Goal: Check status

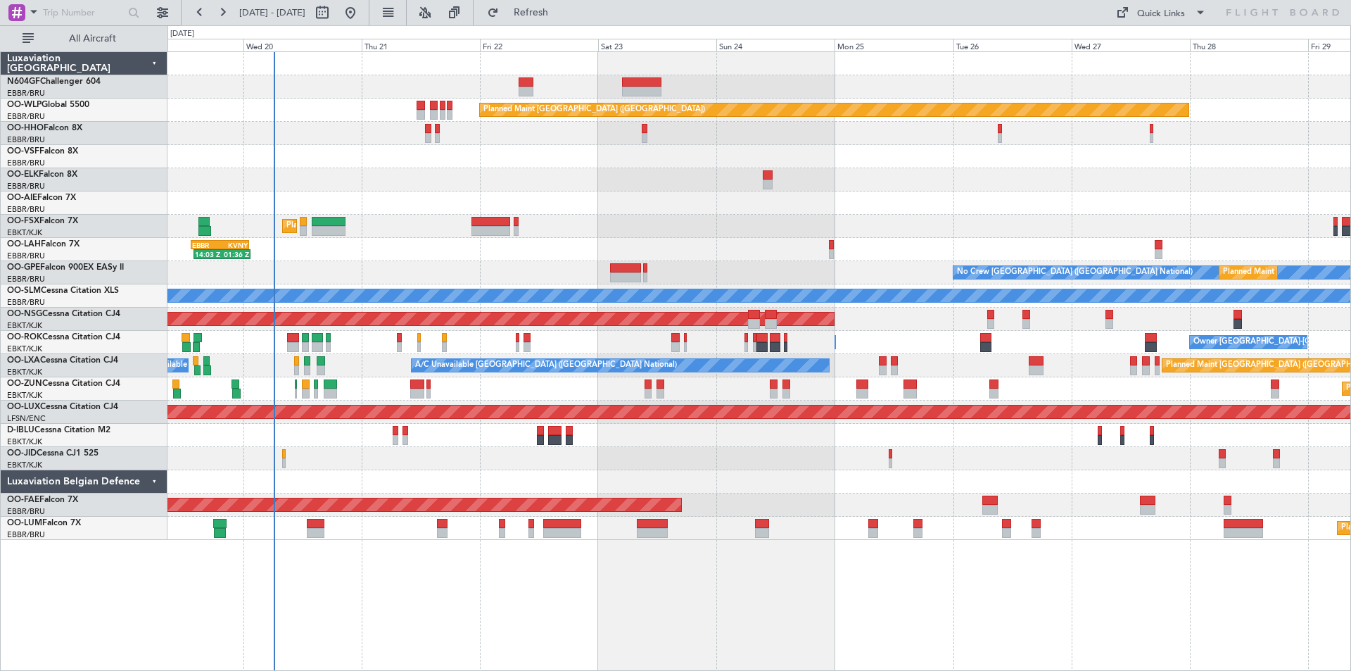
click at [446, 265] on div "Planned Maint [GEOGRAPHIC_DATA] ([GEOGRAPHIC_DATA]) AOG Maint Geneva ([GEOGRAPH…" at bounding box center [759, 296] width 1183 height 488
click at [1247, 529] on div "Planned Maint [GEOGRAPHIC_DATA] ([GEOGRAPHIC_DATA]) AOG Maint Geneva ([GEOGRAPH…" at bounding box center [759, 296] width 1183 height 488
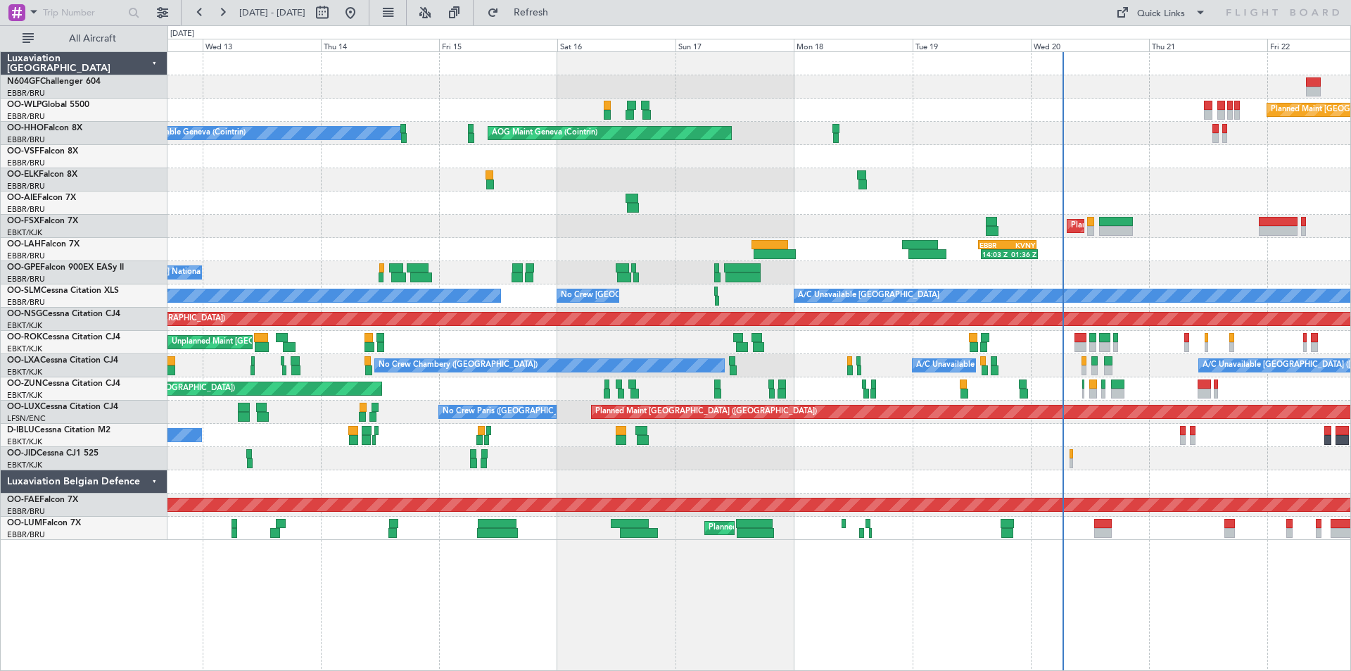
click at [932, 384] on div "Unplanned Maint [GEOGRAPHIC_DATA] ([GEOGRAPHIC_DATA])" at bounding box center [759, 388] width 1183 height 23
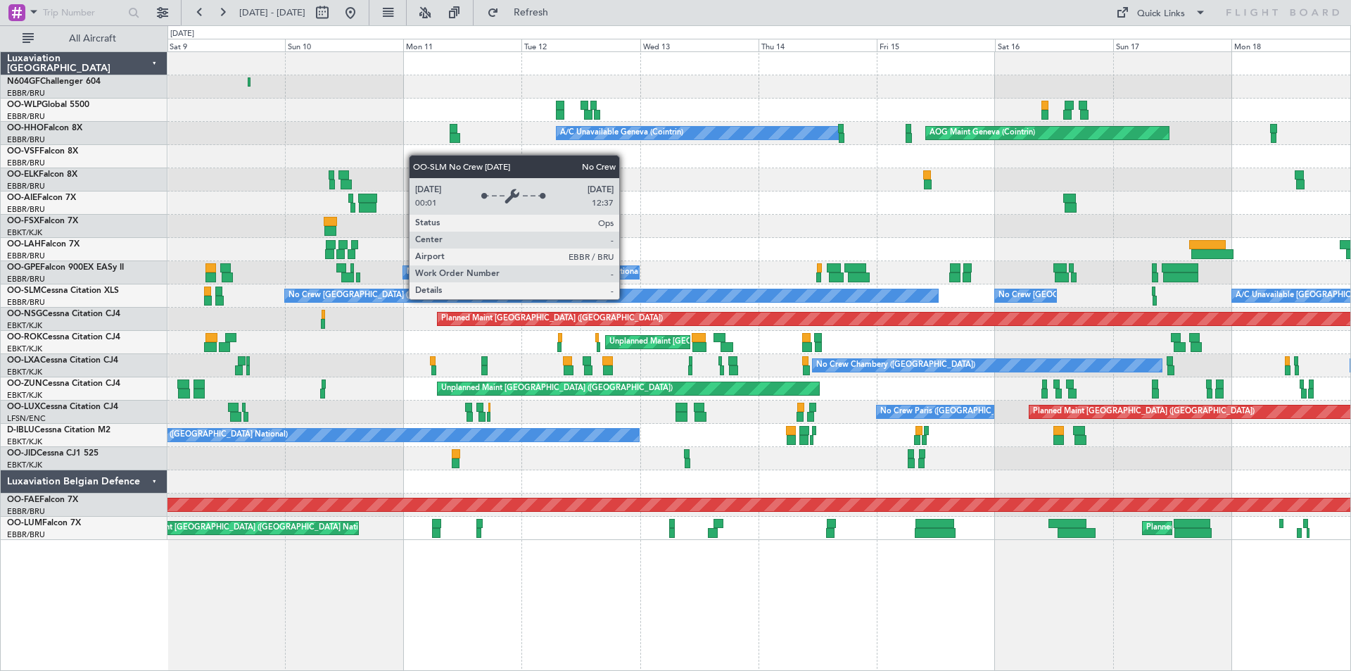
click at [1010, 279] on div "Planned Maint Milan (Linate) AOG Maint Geneva ([GEOGRAPHIC_DATA]) A/C Unavailab…" at bounding box center [759, 296] width 1183 height 488
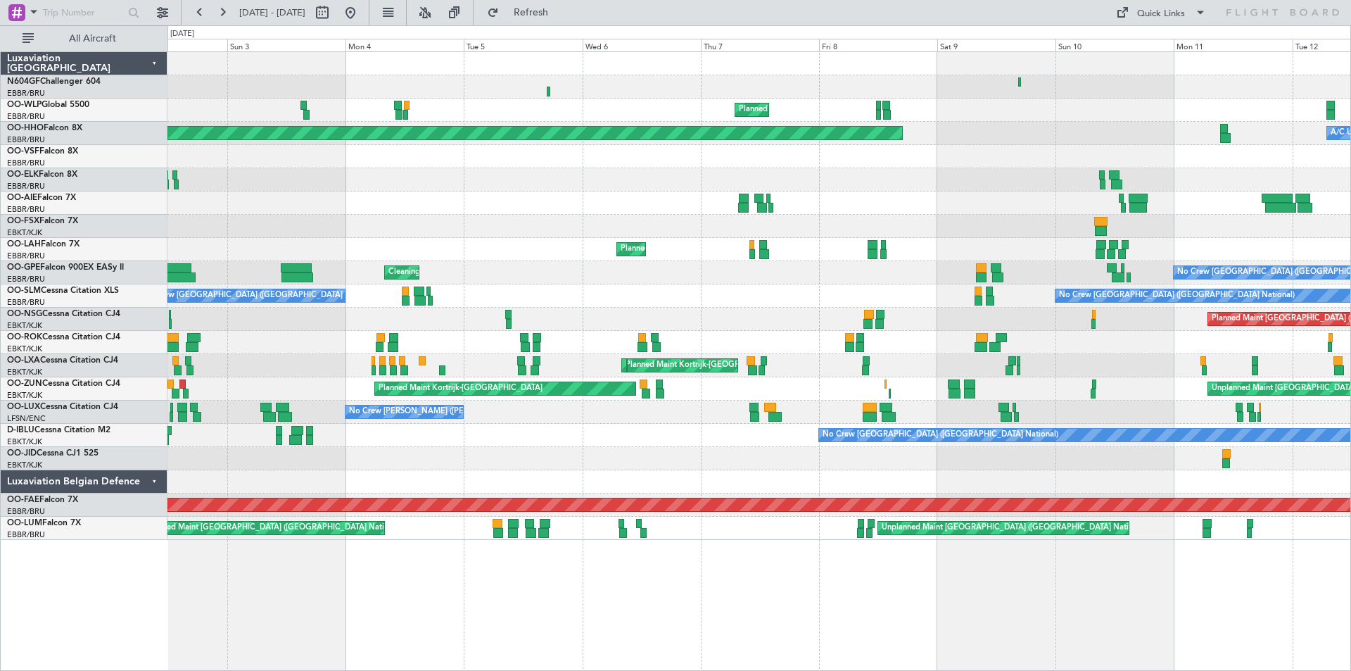
click at [829, 315] on div "Planned Maint [GEOGRAPHIC_DATA] ([GEOGRAPHIC_DATA])" at bounding box center [759, 319] width 1183 height 23
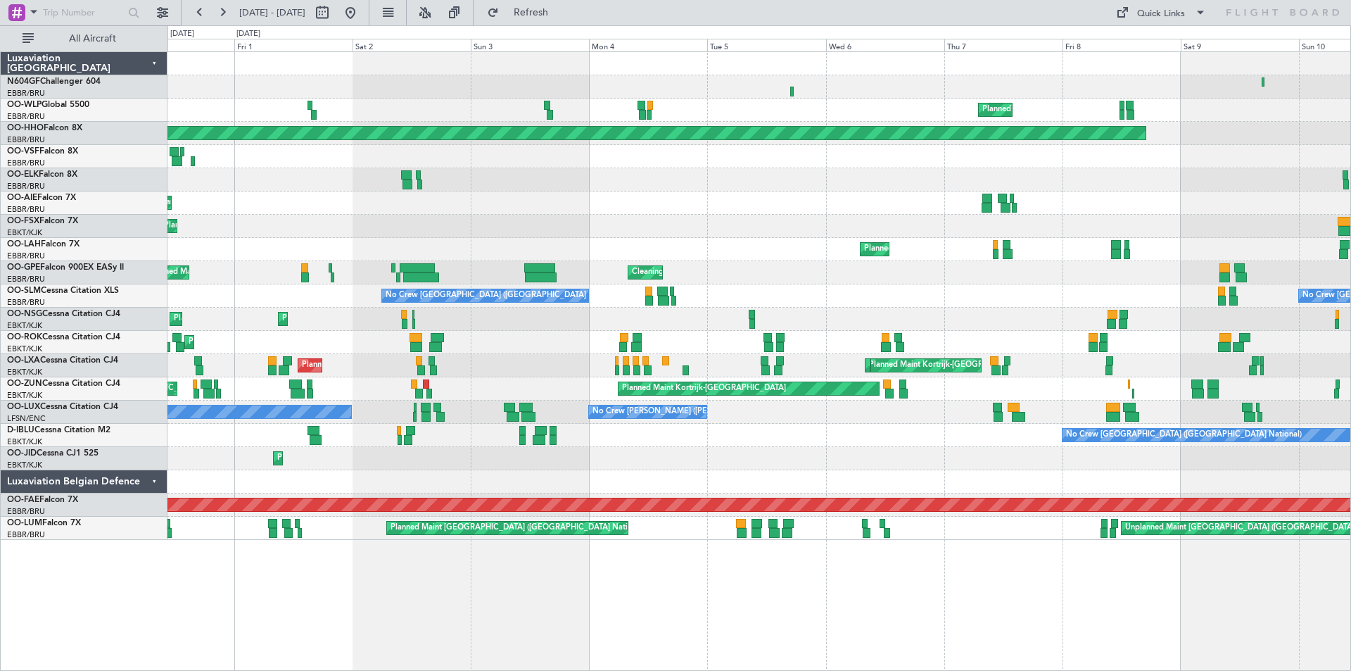
click at [607, 229] on div "Planned Maint Milan (Linate) Planned Maint Geneva ([GEOGRAPHIC_DATA]) A/C Unava…" at bounding box center [759, 296] width 1183 height 488
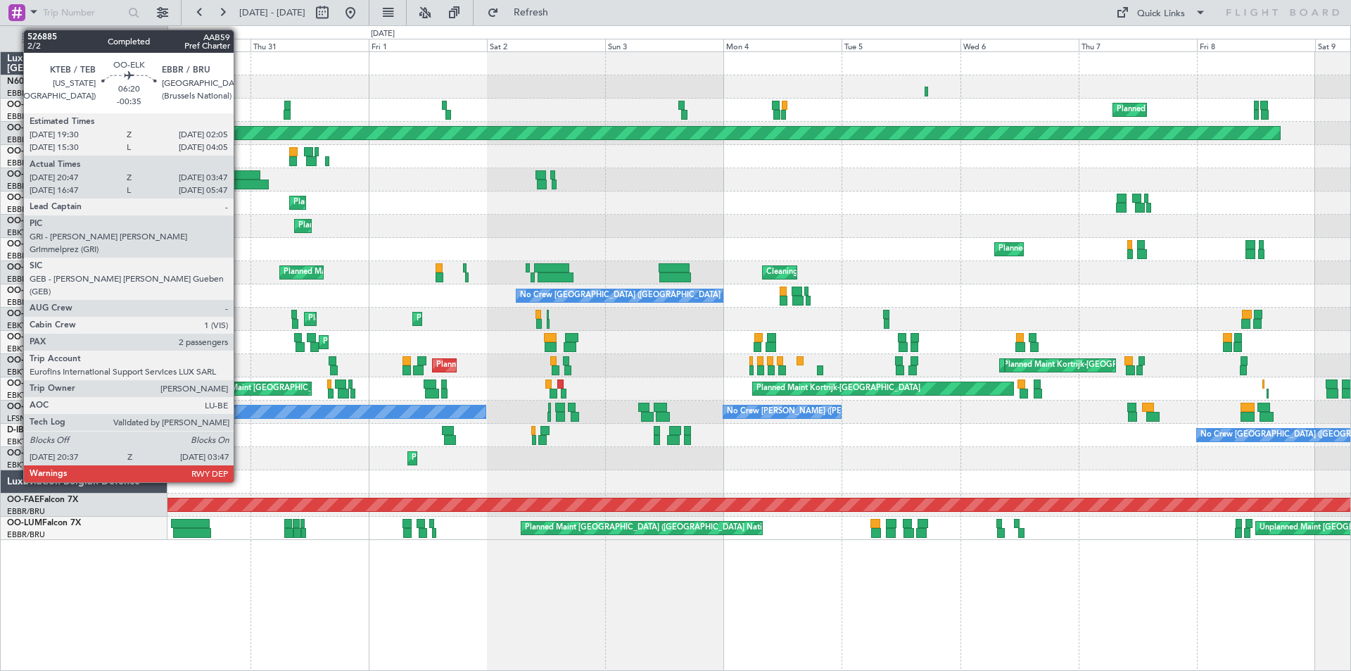
click at [240, 184] on div at bounding box center [251, 184] width 36 height 10
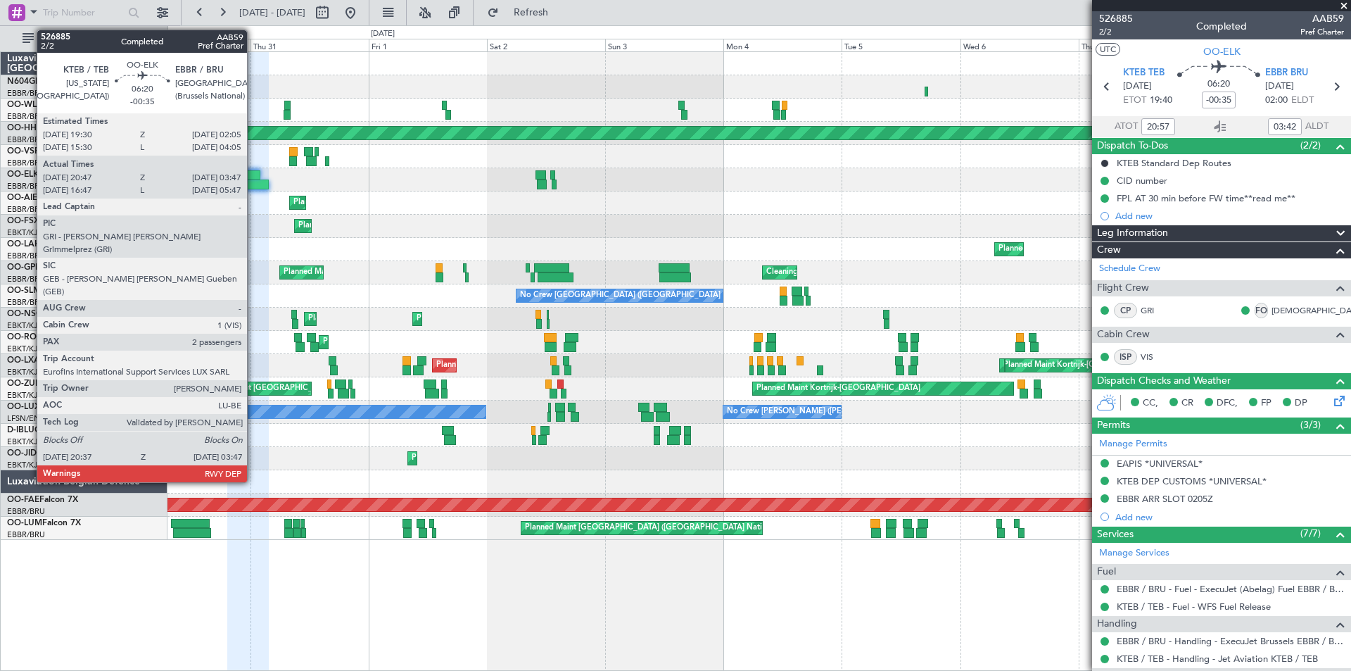
click at [251, 184] on div at bounding box center [251, 184] width 36 height 10
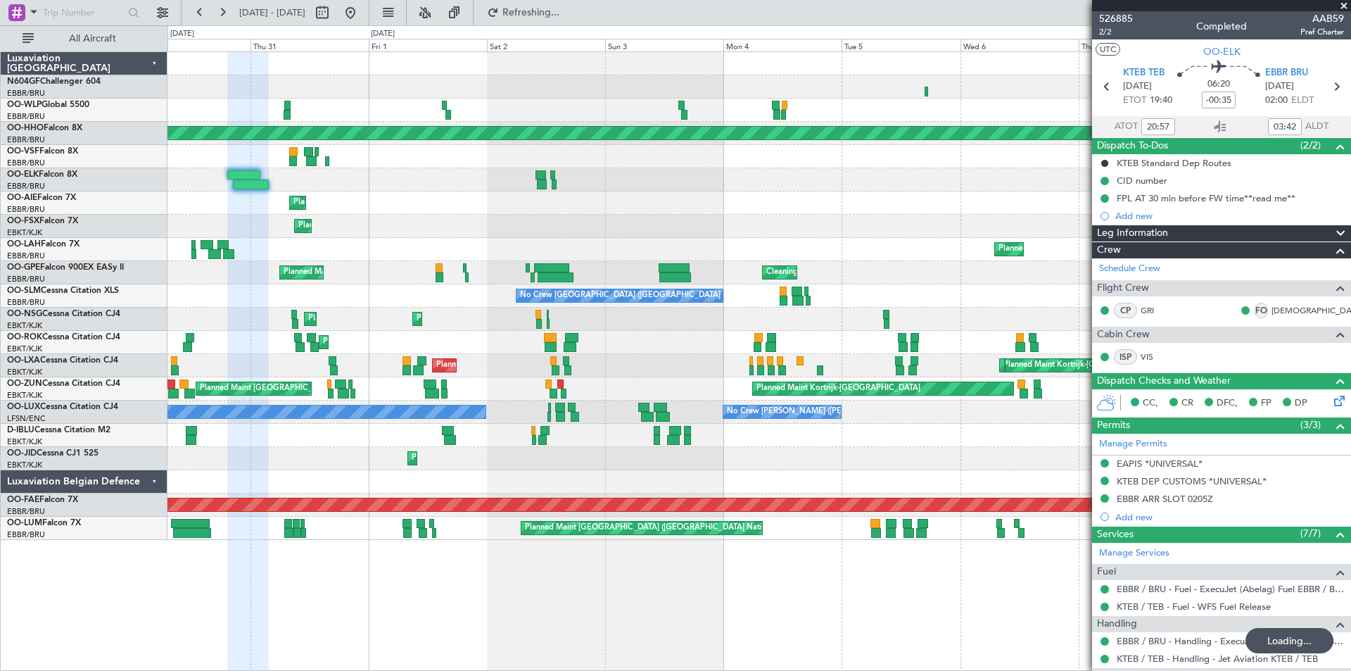
click at [370, 13] on fb-range-datepicker "[DATE] - [DATE]" at bounding box center [275, 12] width 189 height 25
click at [362, 13] on button at bounding box center [350, 12] width 23 height 23
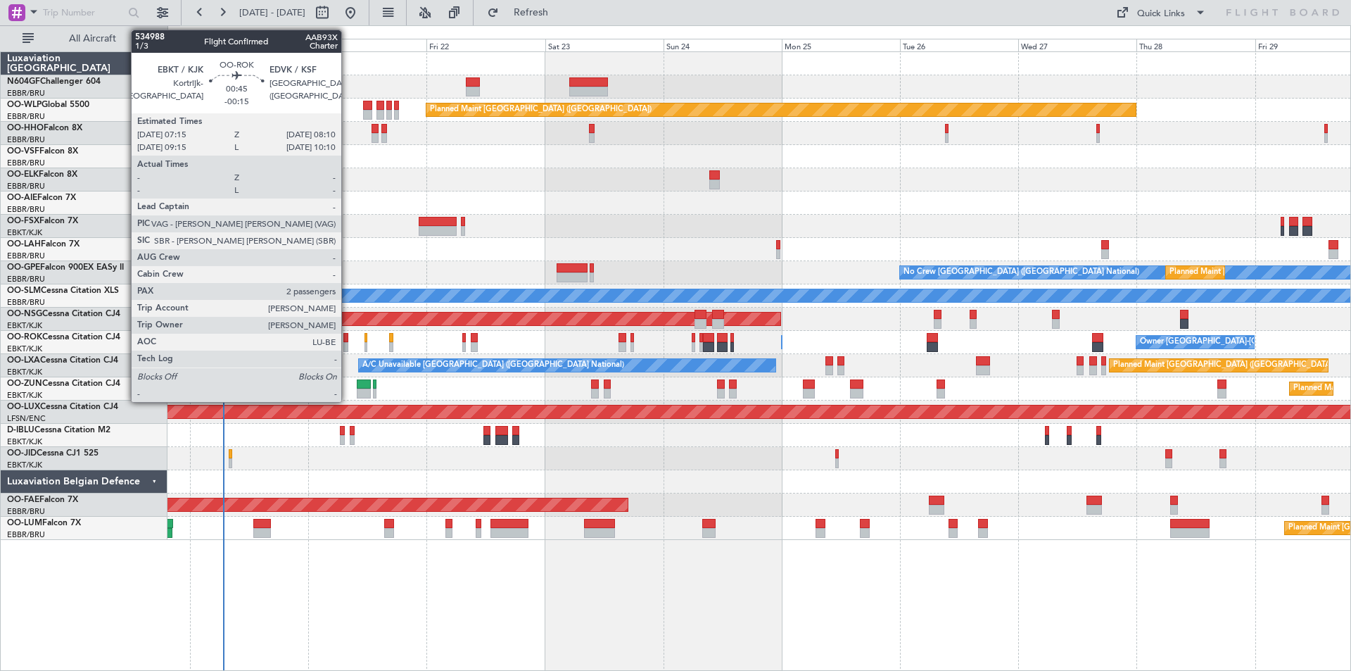
click at [348, 346] on div at bounding box center [345, 347] width 5 height 10
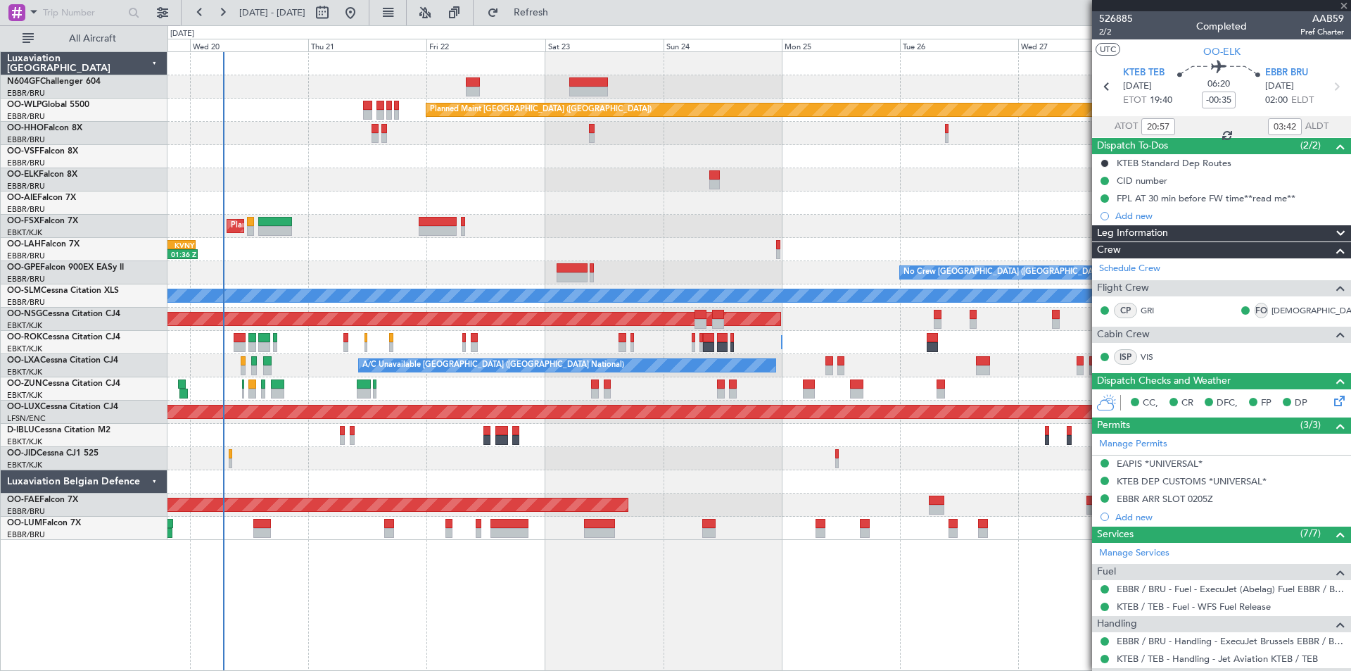
type input "-00:15"
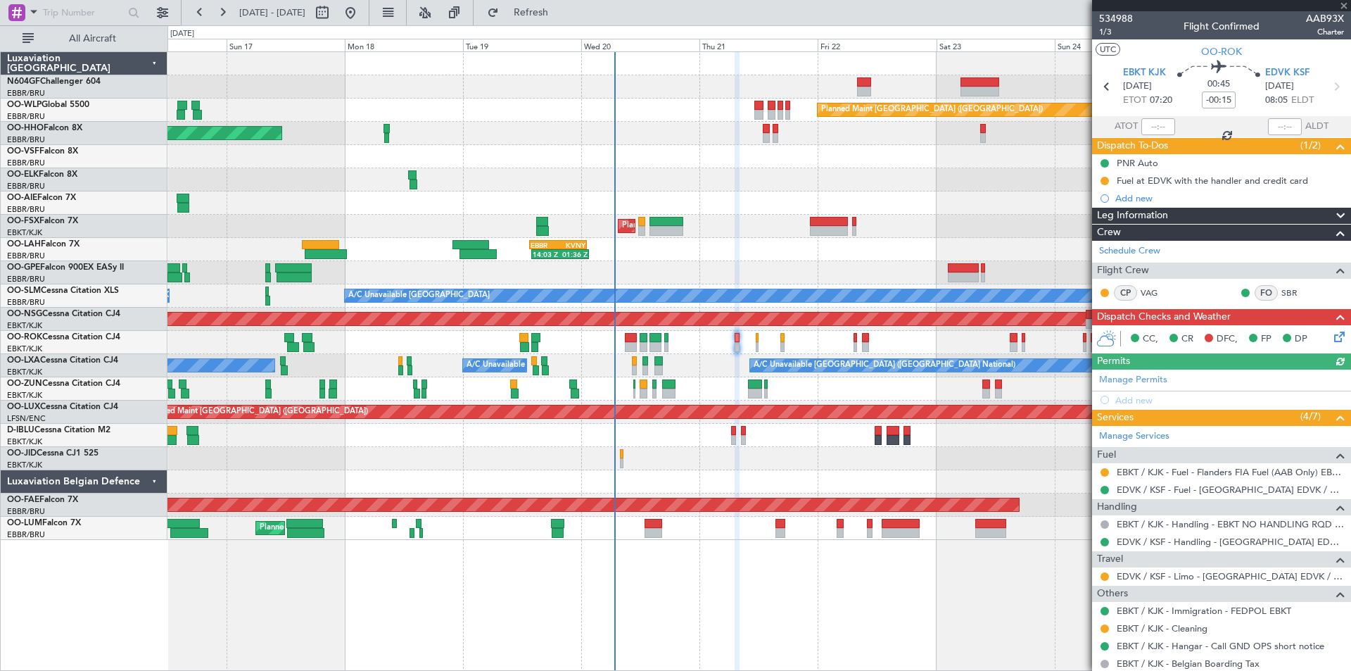
click at [912, 424] on div "Planned Maint [GEOGRAPHIC_DATA] ([GEOGRAPHIC_DATA]) AOG Maint Geneva ([GEOGRAPH…" at bounding box center [759, 296] width 1183 height 488
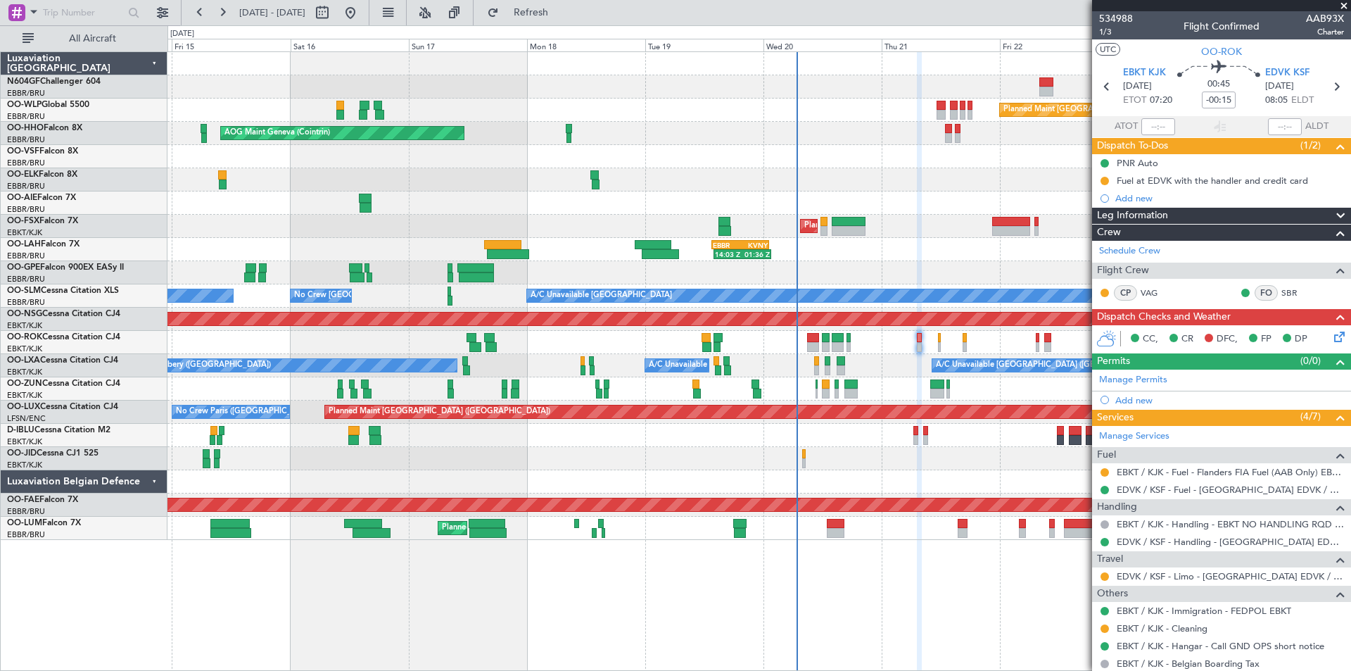
click at [953, 454] on div at bounding box center [759, 458] width 1183 height 23
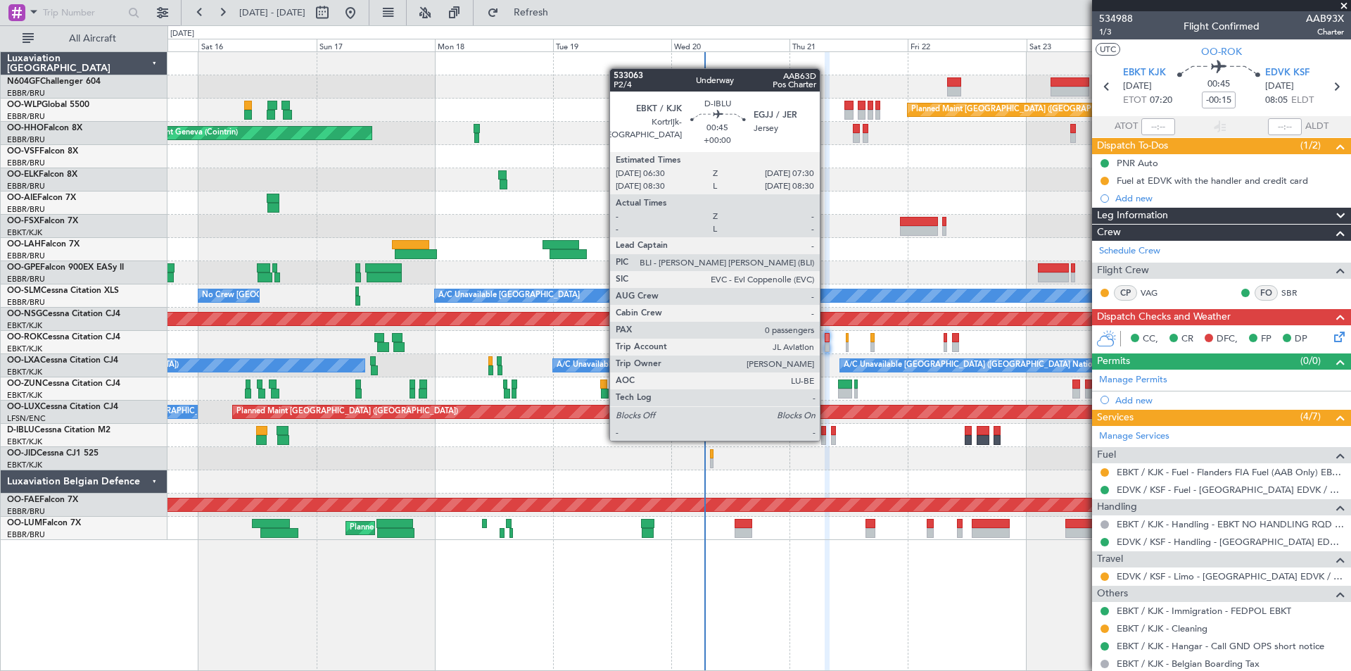
click at [826, 439] on div at bounding box center [824, 440] width 6 height 10
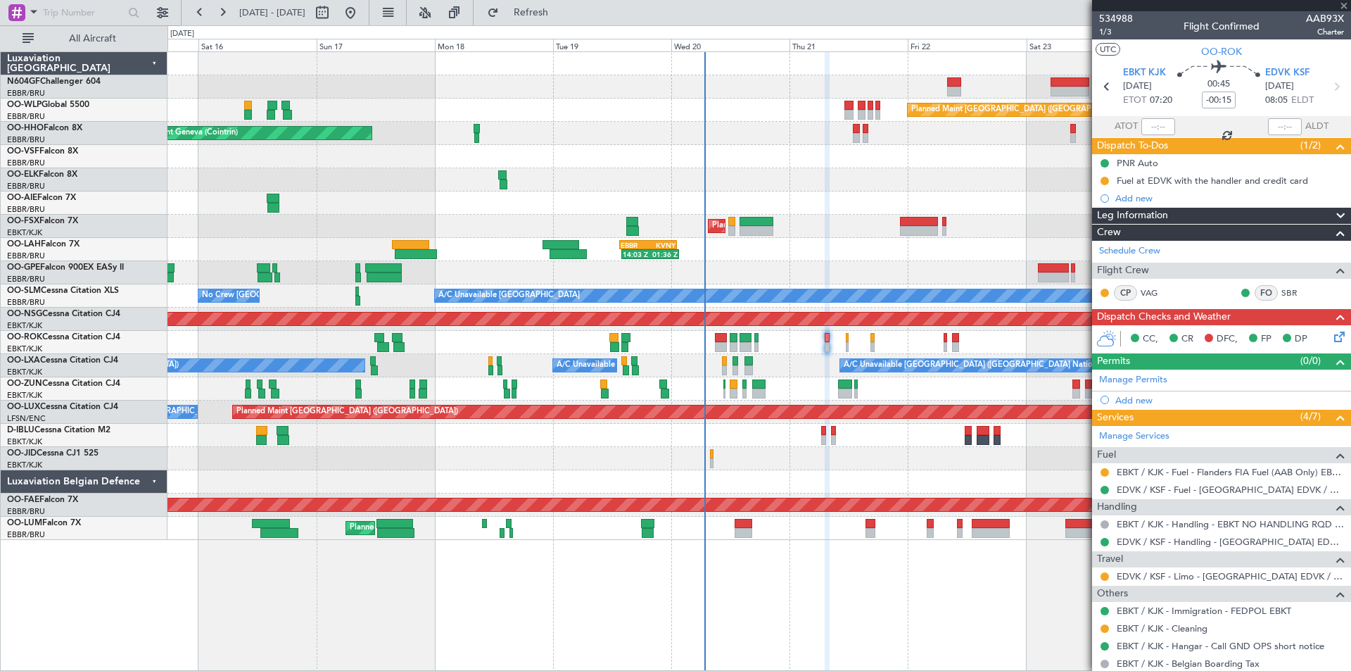
type input "0"
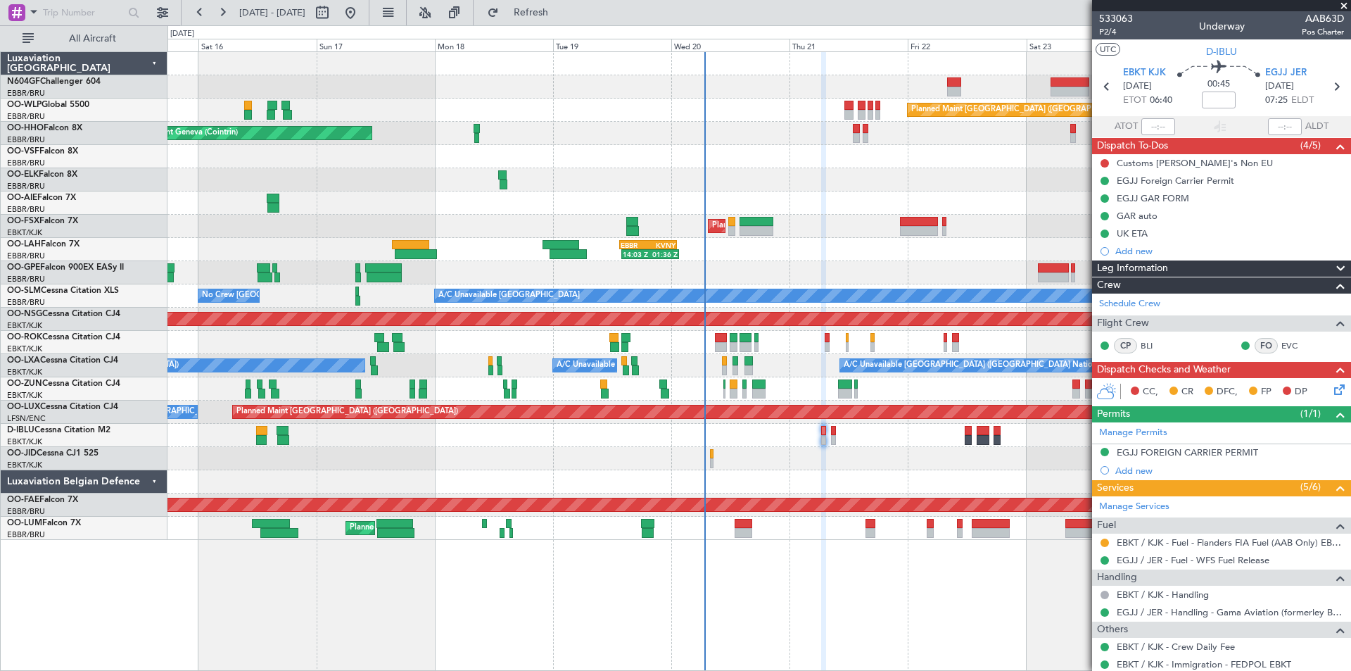
click at [1332, 388] on icon at bounding box center [1337, 387] width 11 height 11
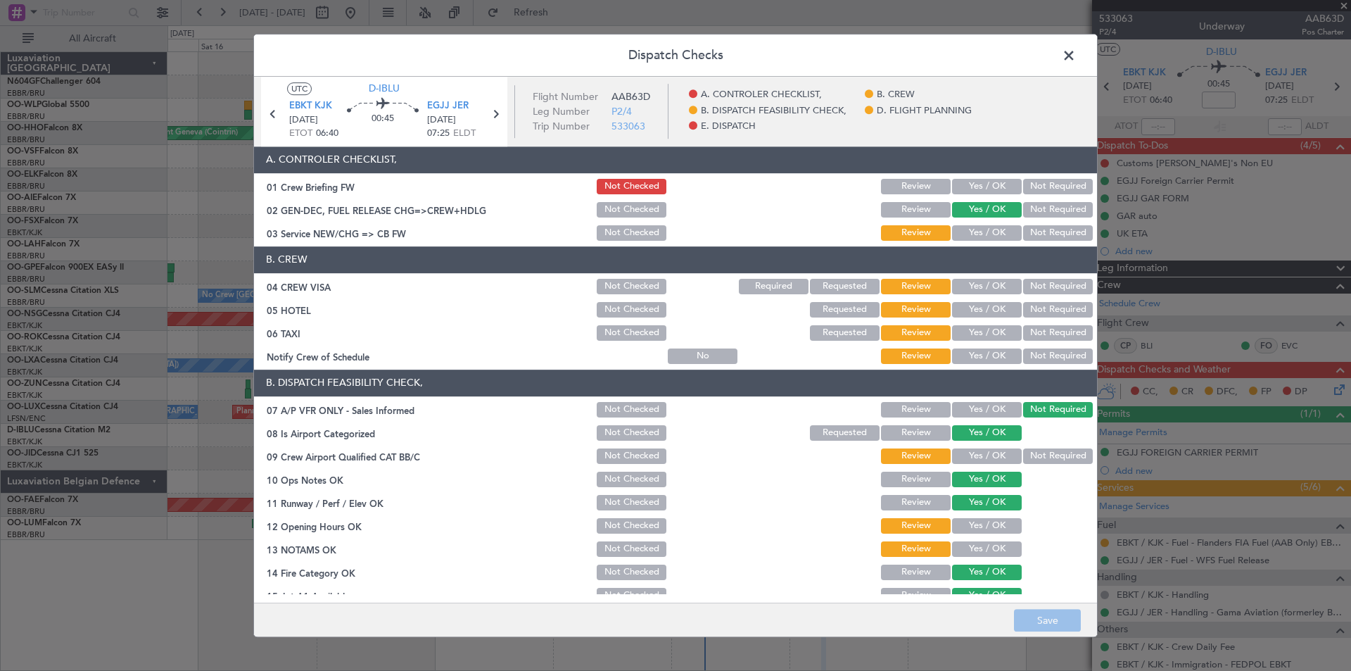
click at [1076, 59] on span at bounding box center [1076, 59] width 0 height 28
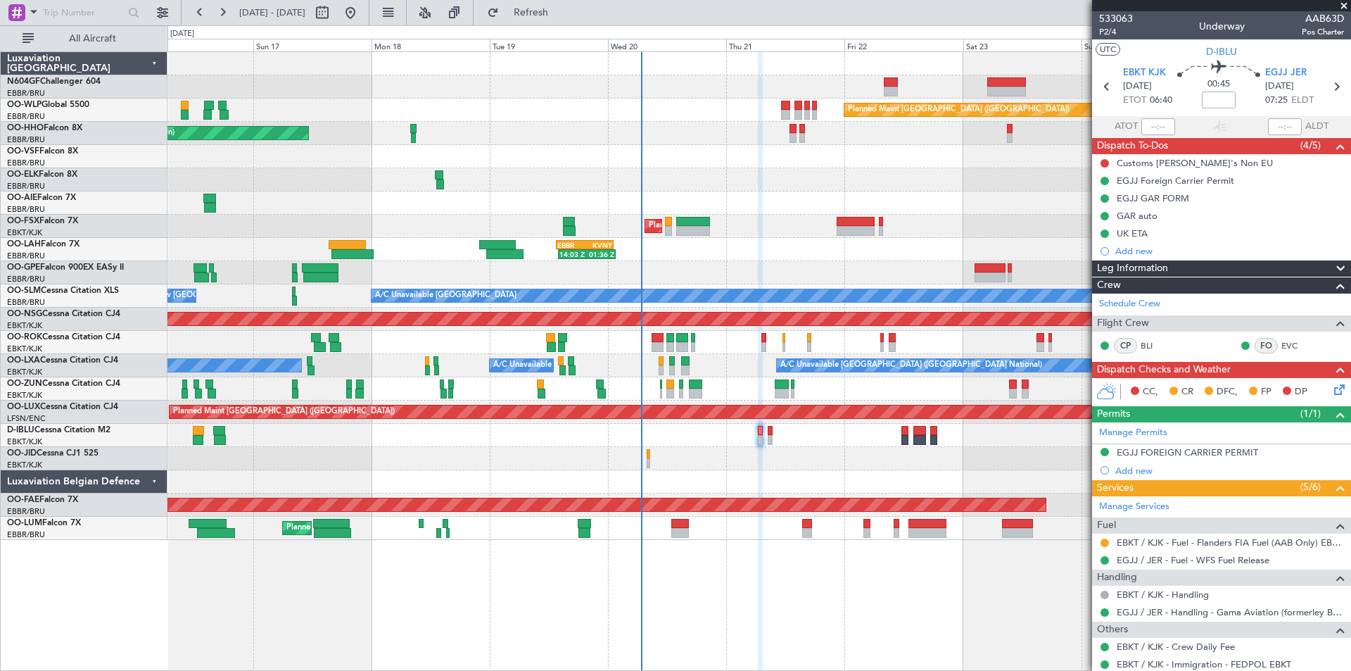
click at [817, 477] on div "Planned Maint [GEOGRAPHIC_DATA] ([GEOGRAPHIC_DATA]) AOG Maint Geneva ([GEOGRAPH…" at bounding box center [759, 296] width 1183 height 488
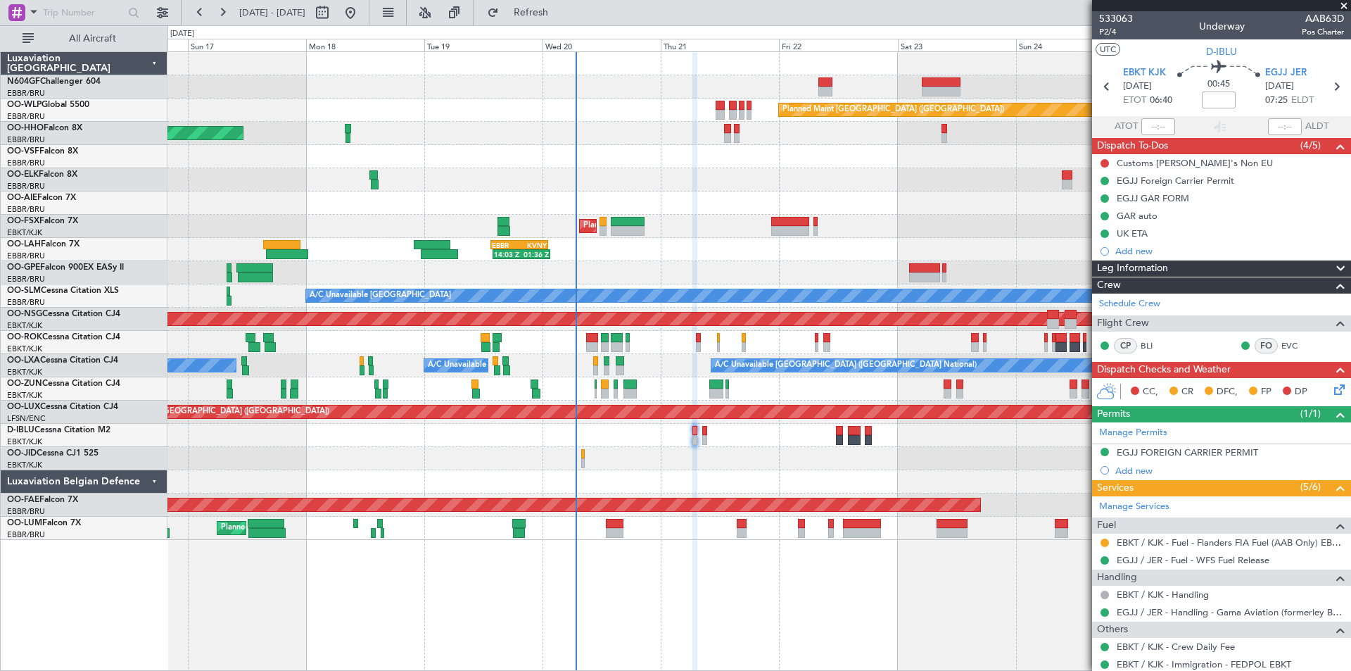
click at [710, 453] on div "Planned Maint [GEOGRAPHIC_DATA] ([GEOGRAPHIC_DATA]) AOG Maint Geneva ([GEOGRAPH…" at bounding box center [759, 296] width 1183 height 488
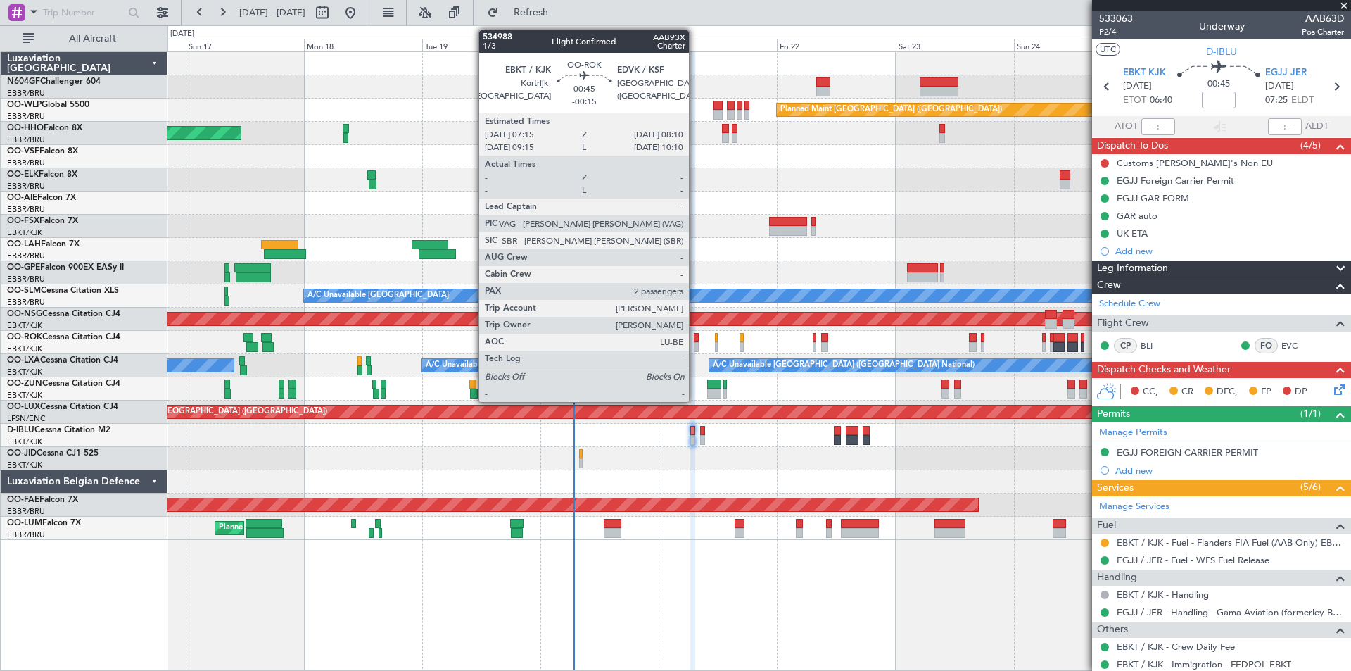
click at [695, 351] on div at bounding box center [696, 347] width 5 height 10
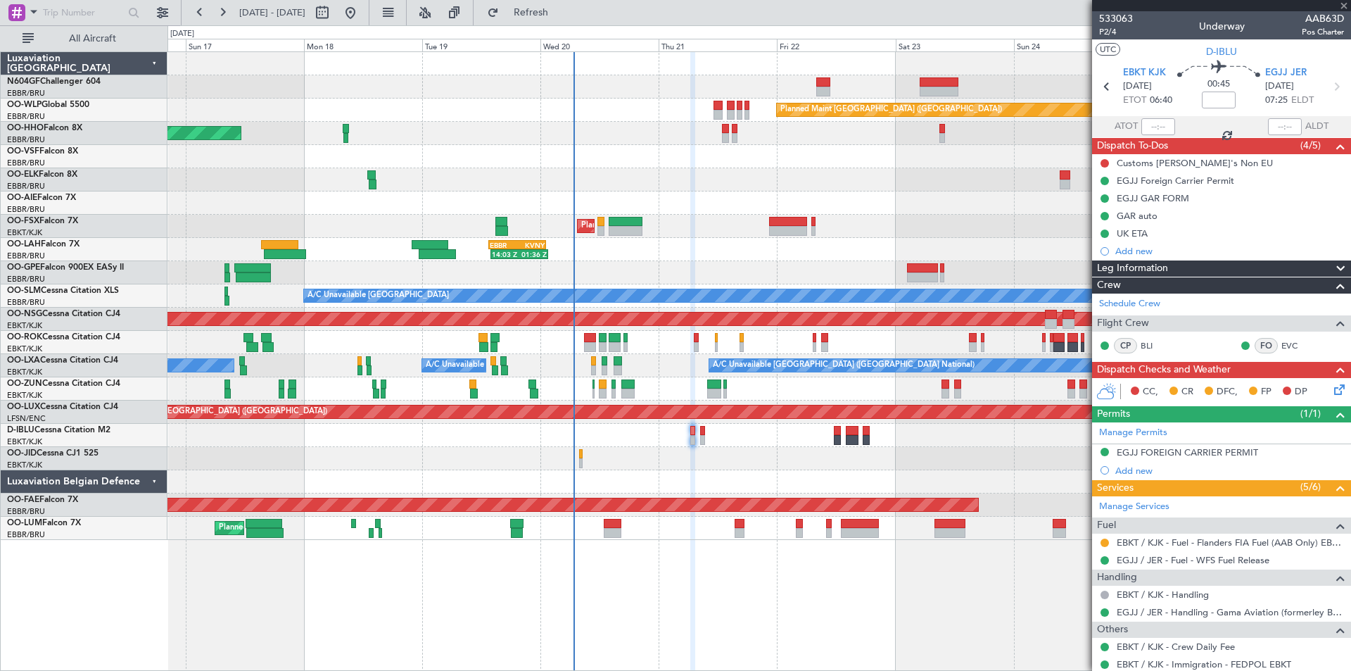
type input "-00:15"
type input "2"
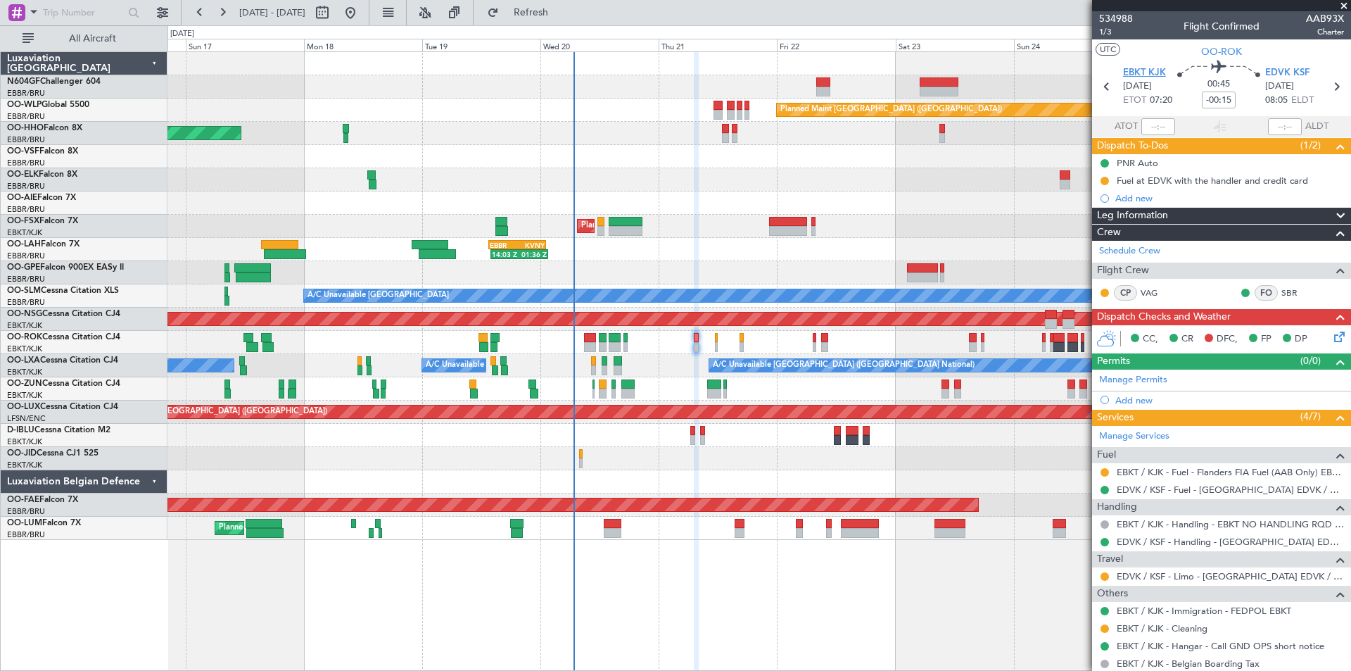
click at [1126, 70] on span "EBKT KJK" at bounding box center [1144, 73] width 43 height 14
click at [1114, 440] on fb-app "[DATE] - [DATE] Refreshing... Quick Links All Aircraft Planned Maint [GEOGRAPHI…" at bounding box center [675, 341] width 1351 height 660
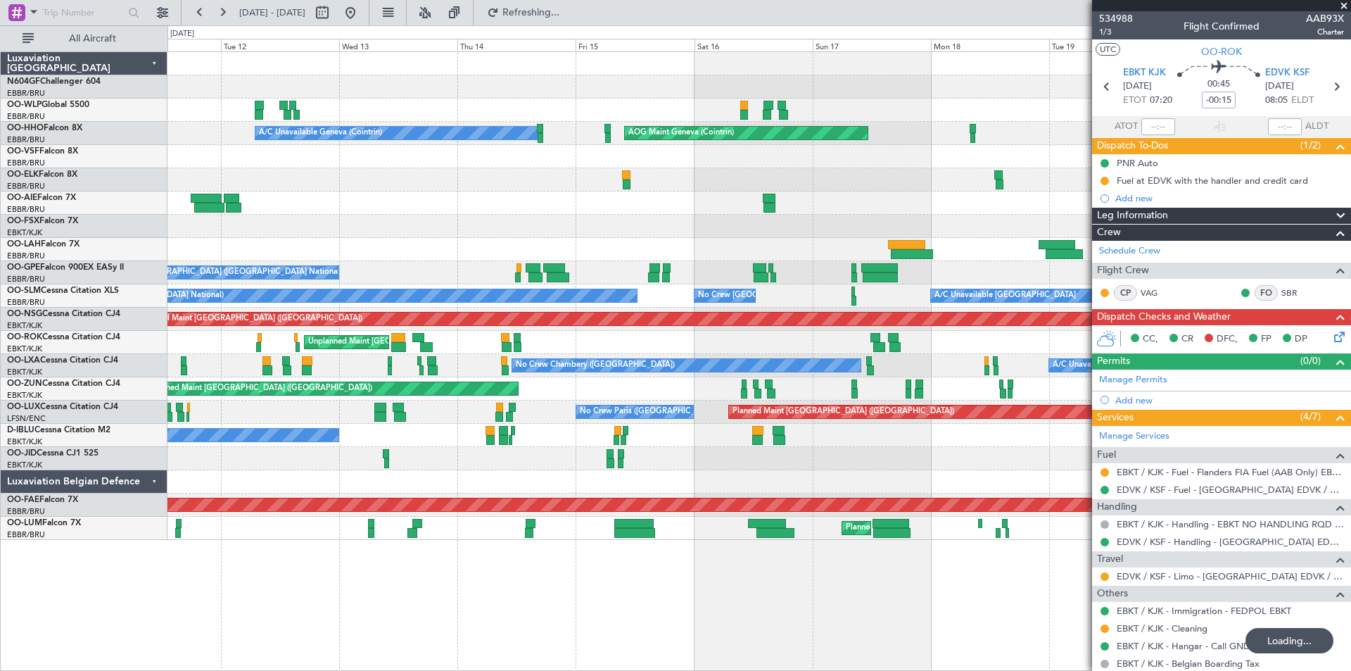
click at [1038, 403] on div "Planned Maint [GEOGRAPHIC_DATA] ([GEOGRAPHIC_DATA]) No Crew [GEOGRAPHIC_DATA] (…" at bounding box center [759, 412] width 1183 height 23
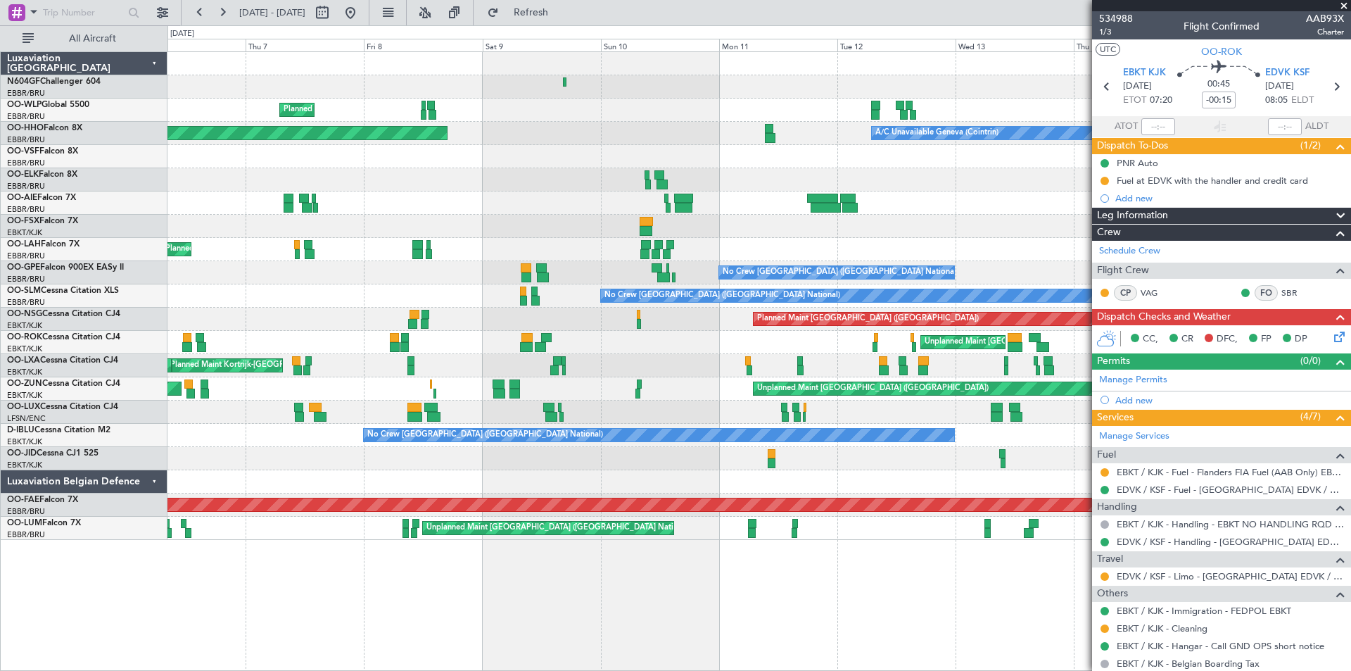
click at [1087, 368] on div "Planned Maint Kortrijk-[GEOGRAPHIC_DATA] No [GEOGRAPHIC_DATA] ([GEOGRAPHIC_DATA…" at bounding box center [759, 365] width 1183 height 23
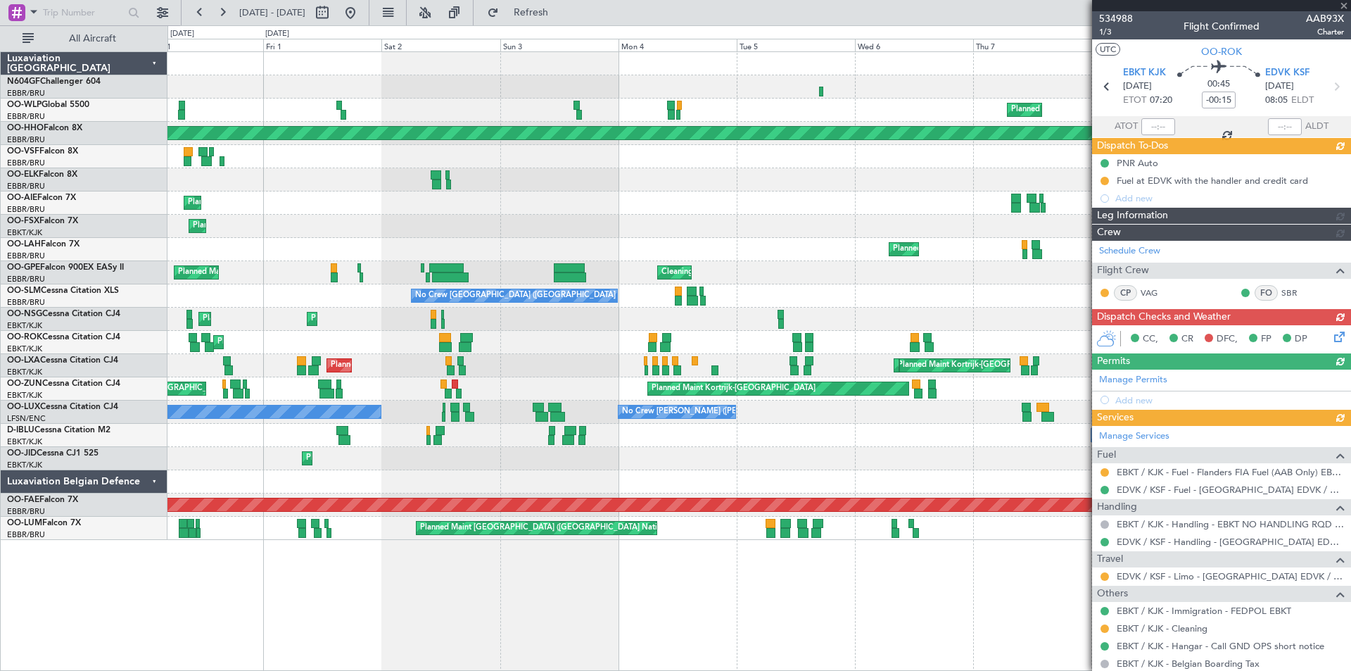
click at [1192, 350] on fb-app "[DATE] - [DATE] Refresh Quick Links All Aircraft Planned Maint Milan ([GEOGRAPH…" at bounding box center [675, 341] width 1351 height 660
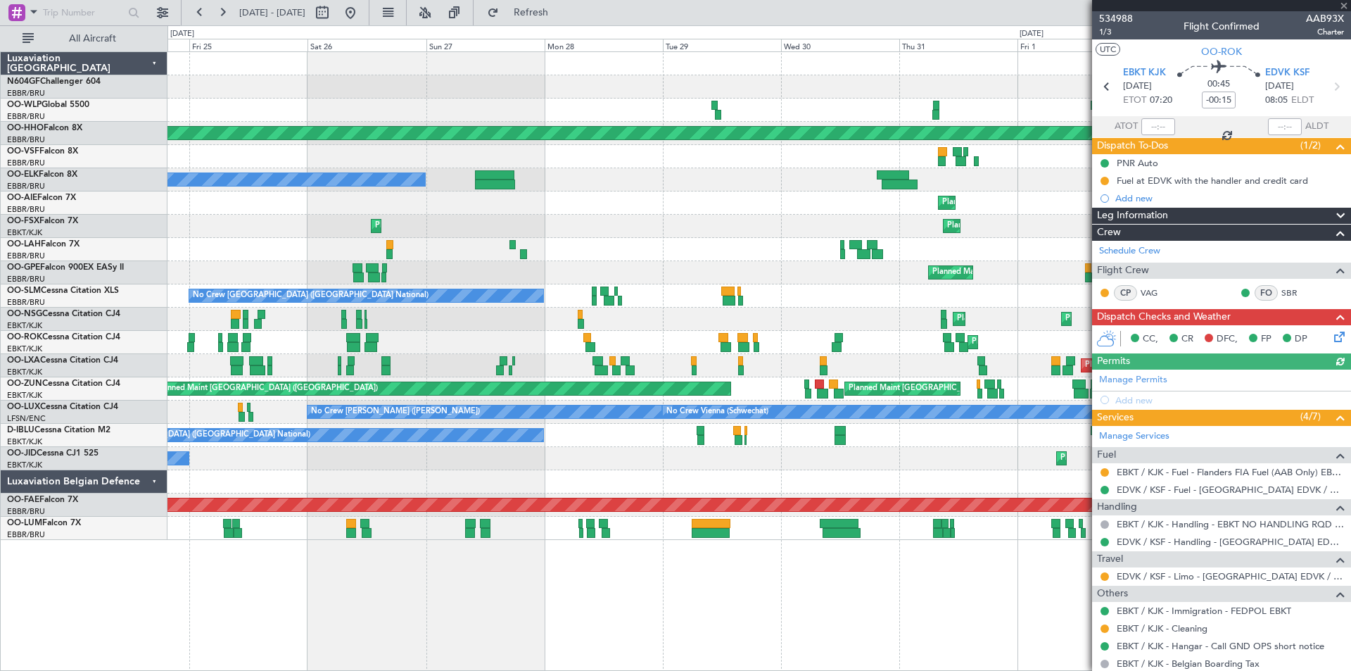
click at [1012, 341] on div "Planned Maint Milan (Linate) Planned Maint Geneva ([GEOGRAPHIC_DATA]) Owner [GE…" at bounding box center [759, 296] width 1183 height 488
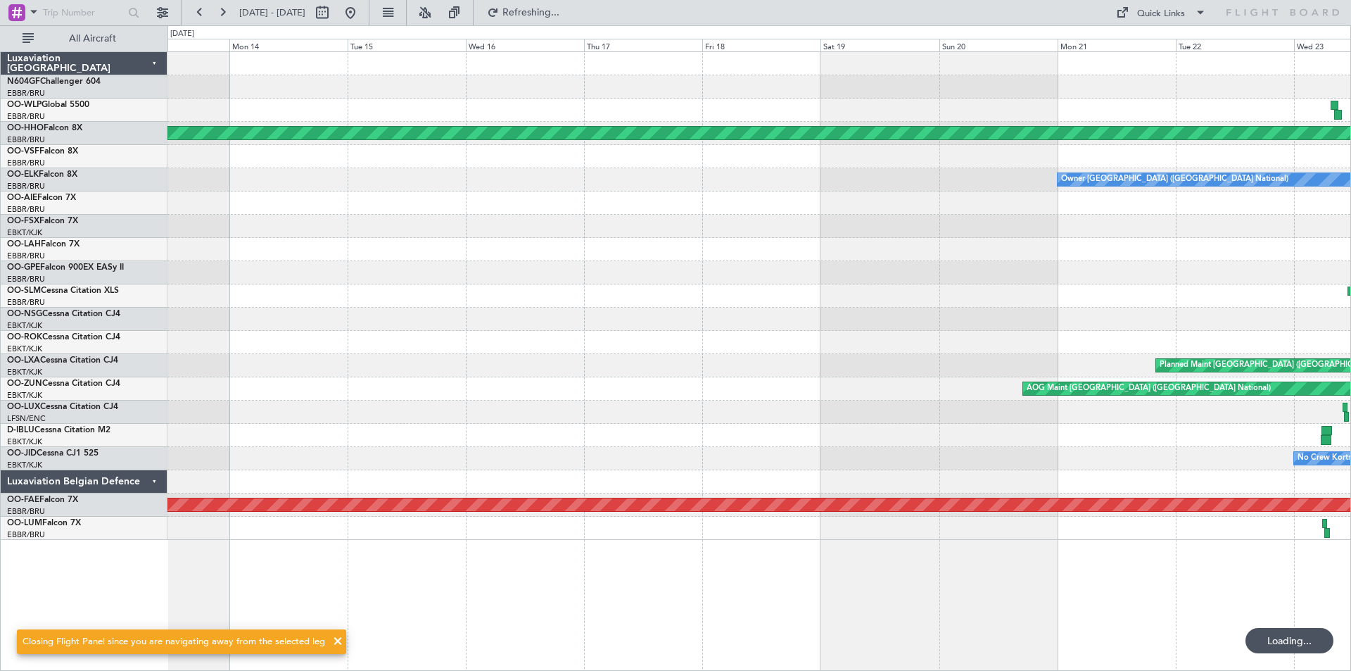
click at [1158, 420] on div "Planned Maint Milan (Linate) Planned Maint Geneva ([GEOGRAPHIC_DATA]) Owner [GE…" at bounding box center [759, 296] width 1183 height 488
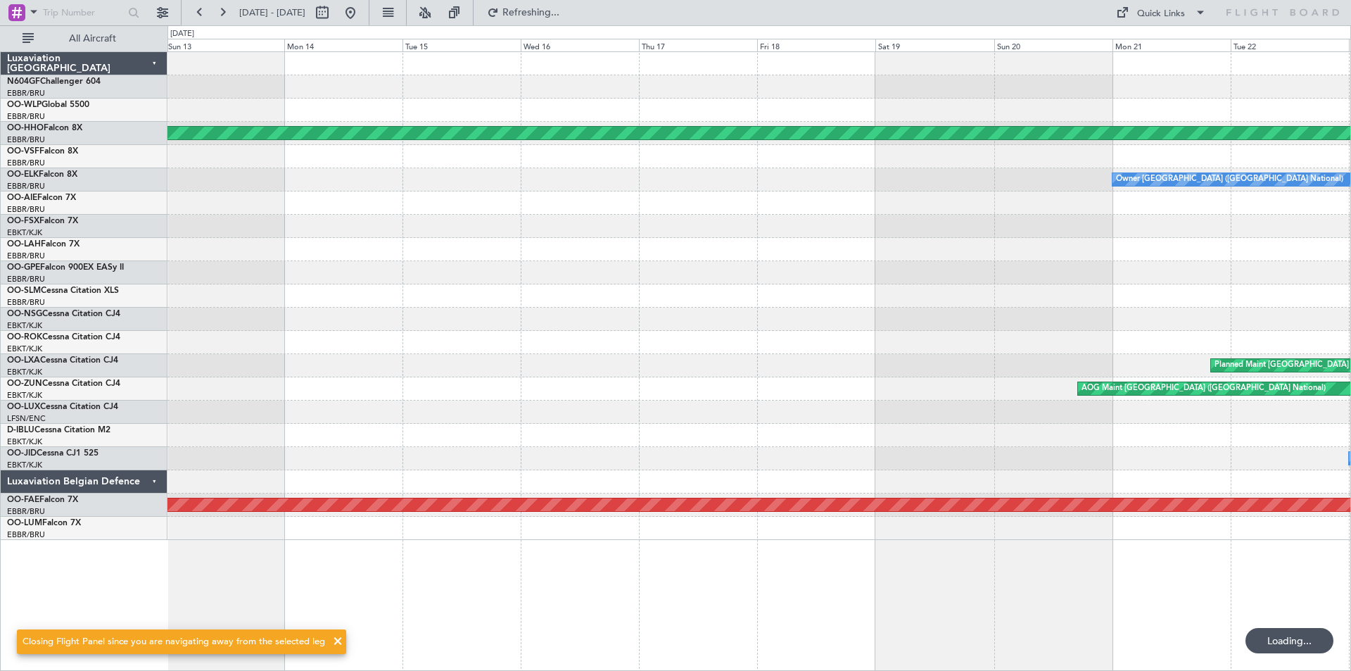
click at [1248, 411] on div at bounding box center [759, 412] width 1183 height 23
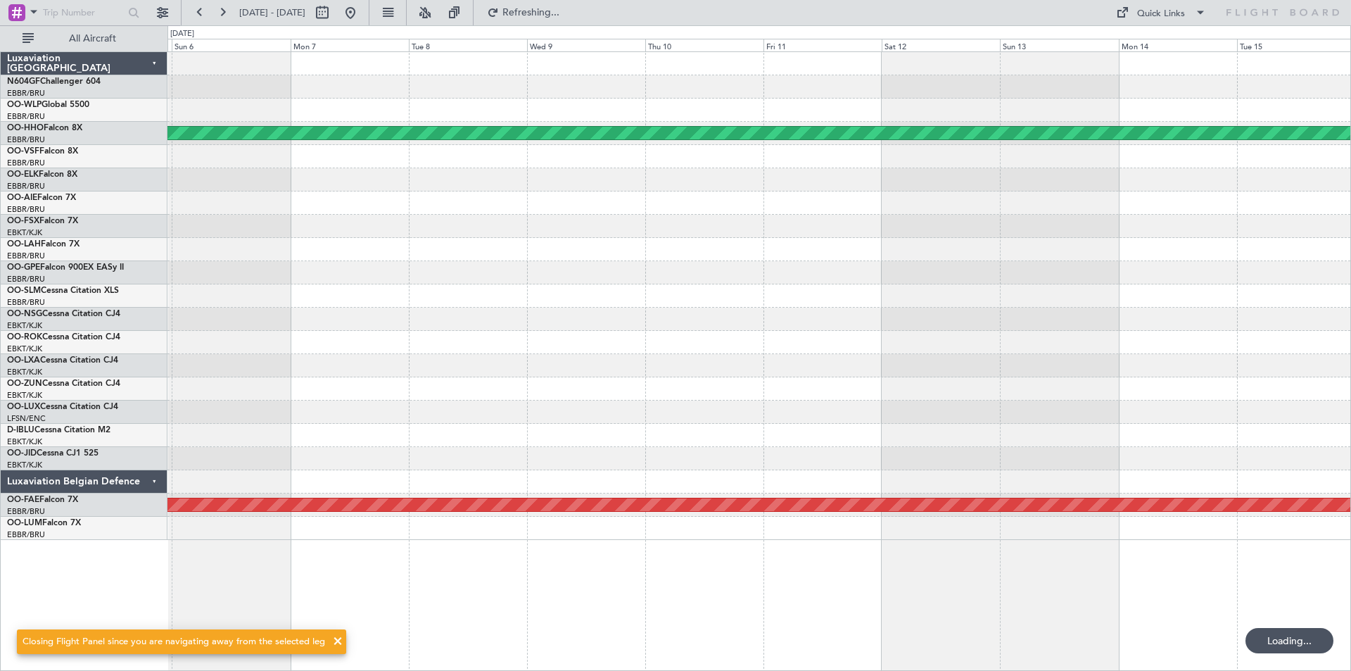
click at [1213, 418] on div at bounding box center [759, 412] width 1183 height 23
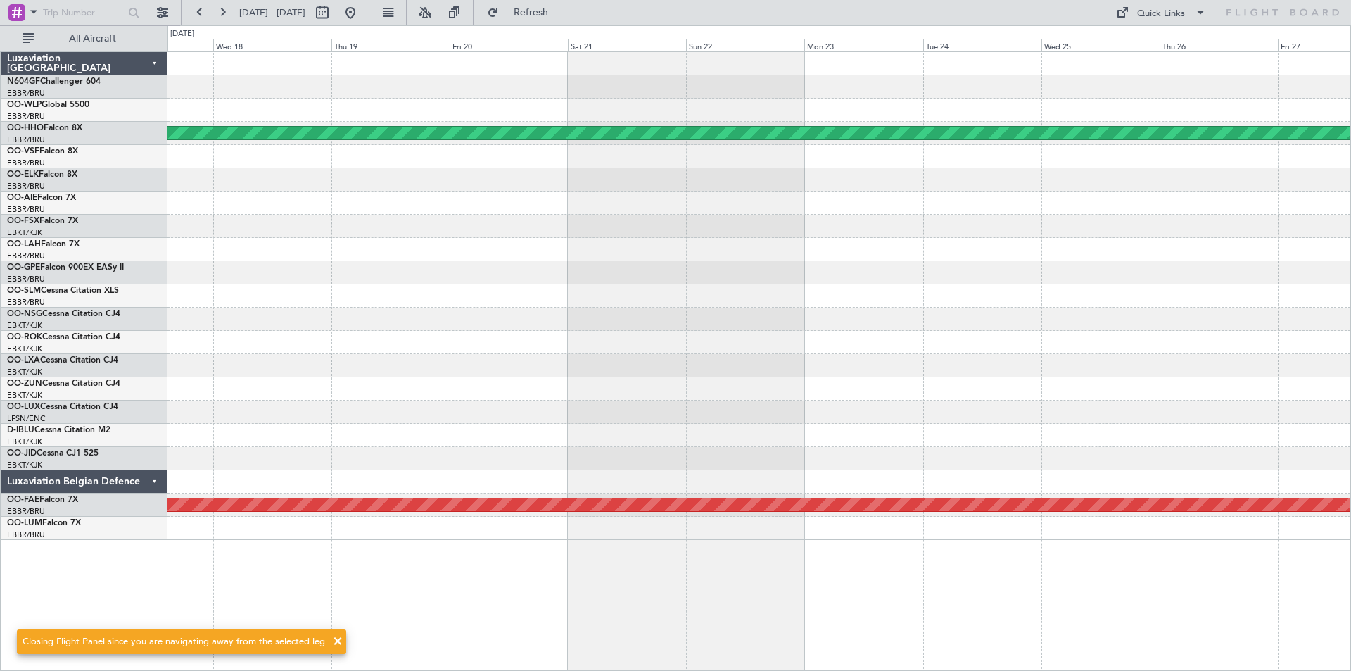
click at [1181, 429] on div at bounding box center [759, 435] width 1183 height 23
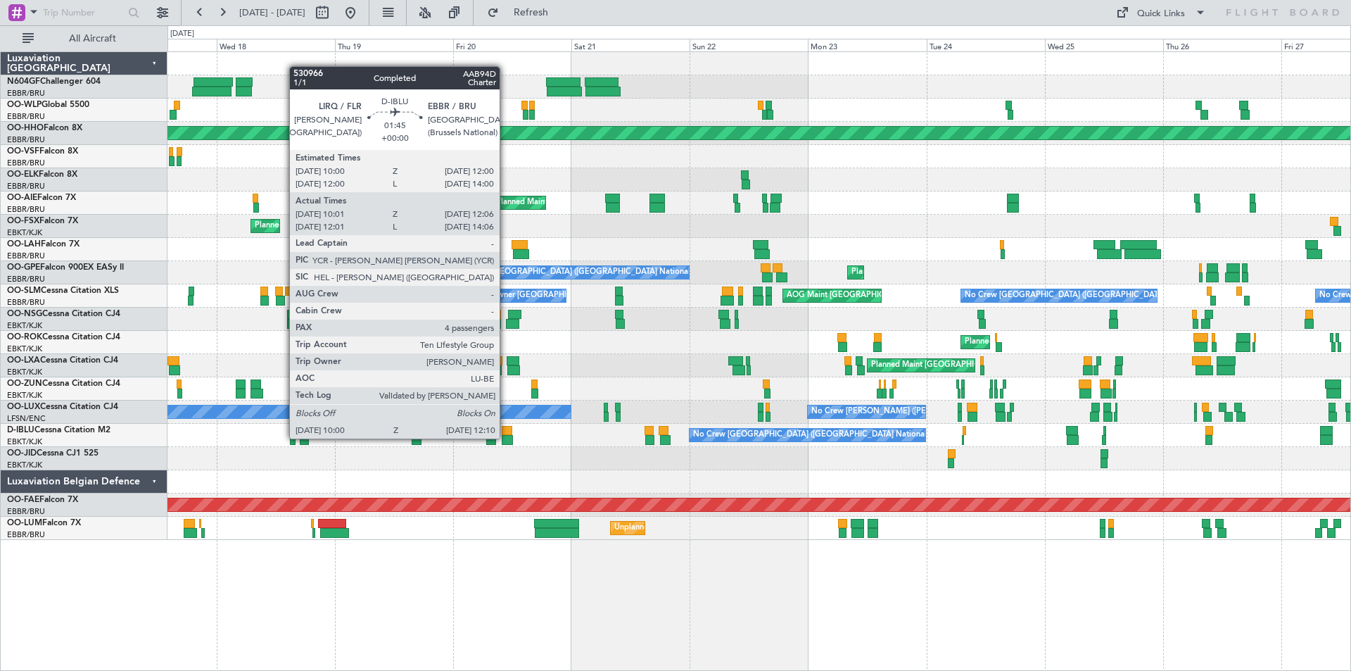
click at [1178, 461] on div "Planned Maint Geneva (Cointrin) Planned Maint [GEOGRAPHIC_DATA] ([GEOGRAPHIC_DA…" at bounding box center [759, 296] width 1183 height 488
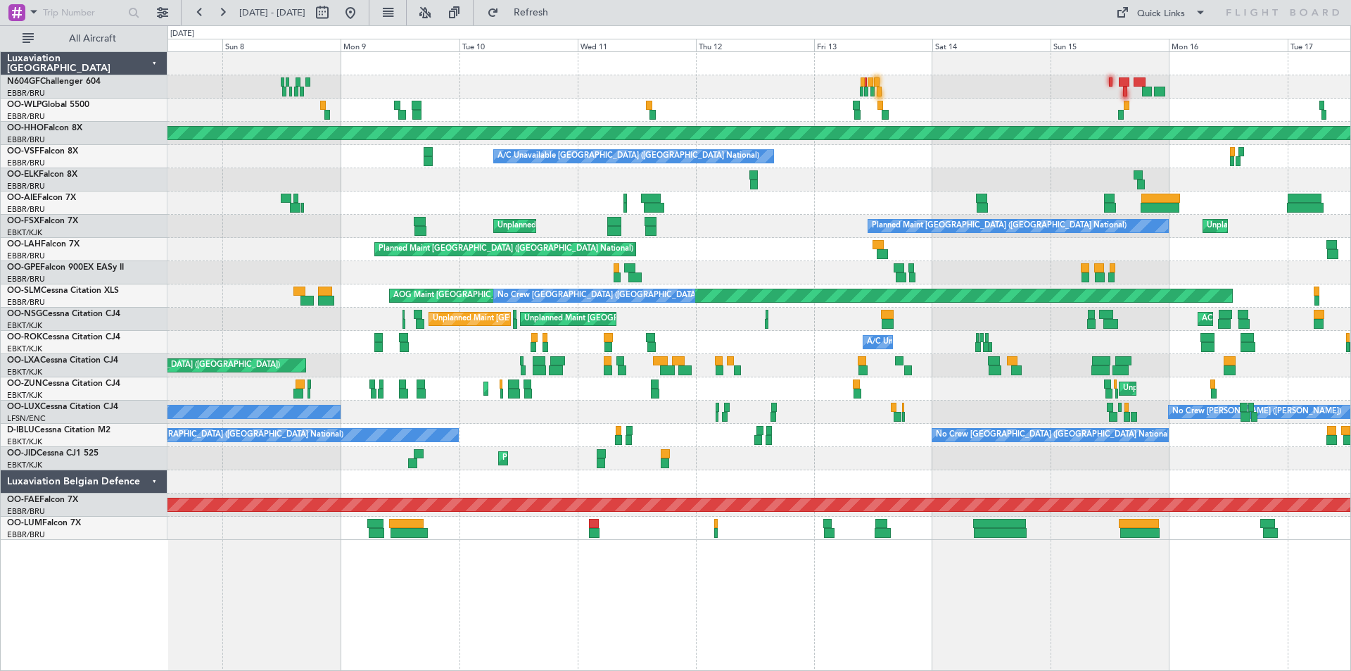
click at [1330, 420] on div "No Crew [PERSON_NAME] ([PERSON_NAME]) No Crew [PERSON_NAME] ([PERSON_NAME])" at bounding box center [759, 412] width 1183 height 23
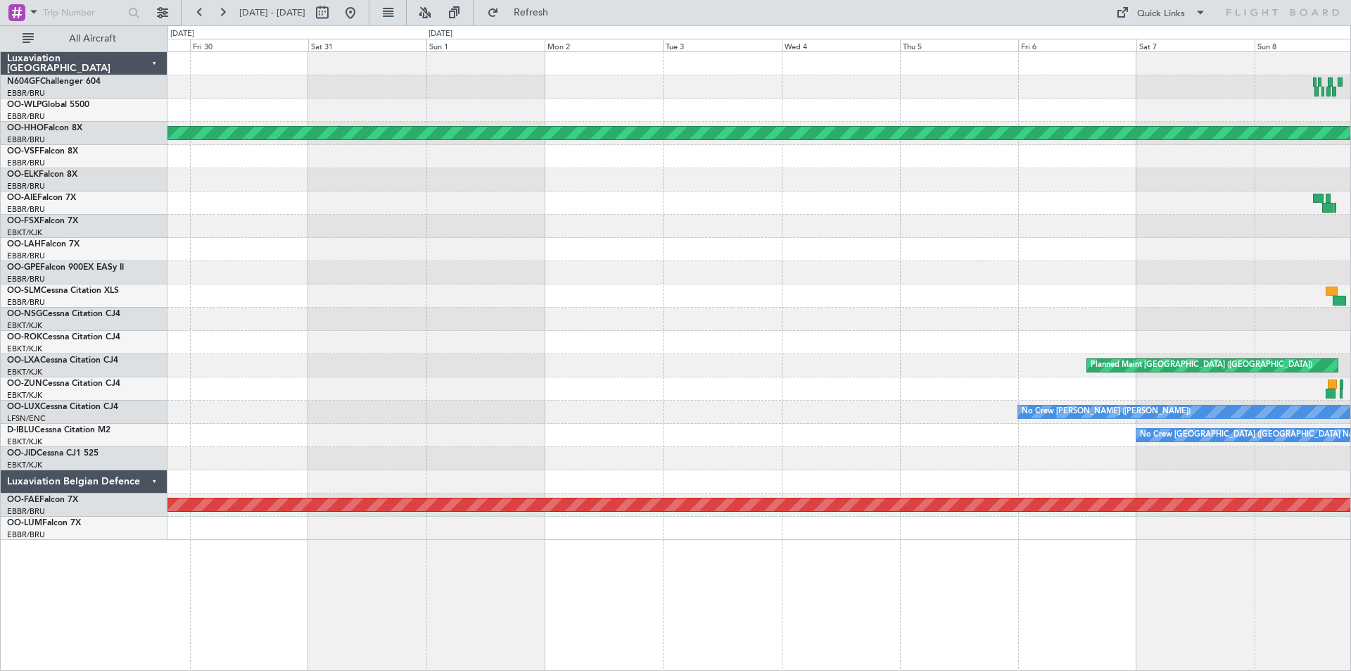
click at [1351, 414] on html "[DATE] - [DATE] Refresh Quick Links All Aircraft Planned Maint Geneva ([GEOGRAP…" at bounding box center [675, 335] width 1351 height 671
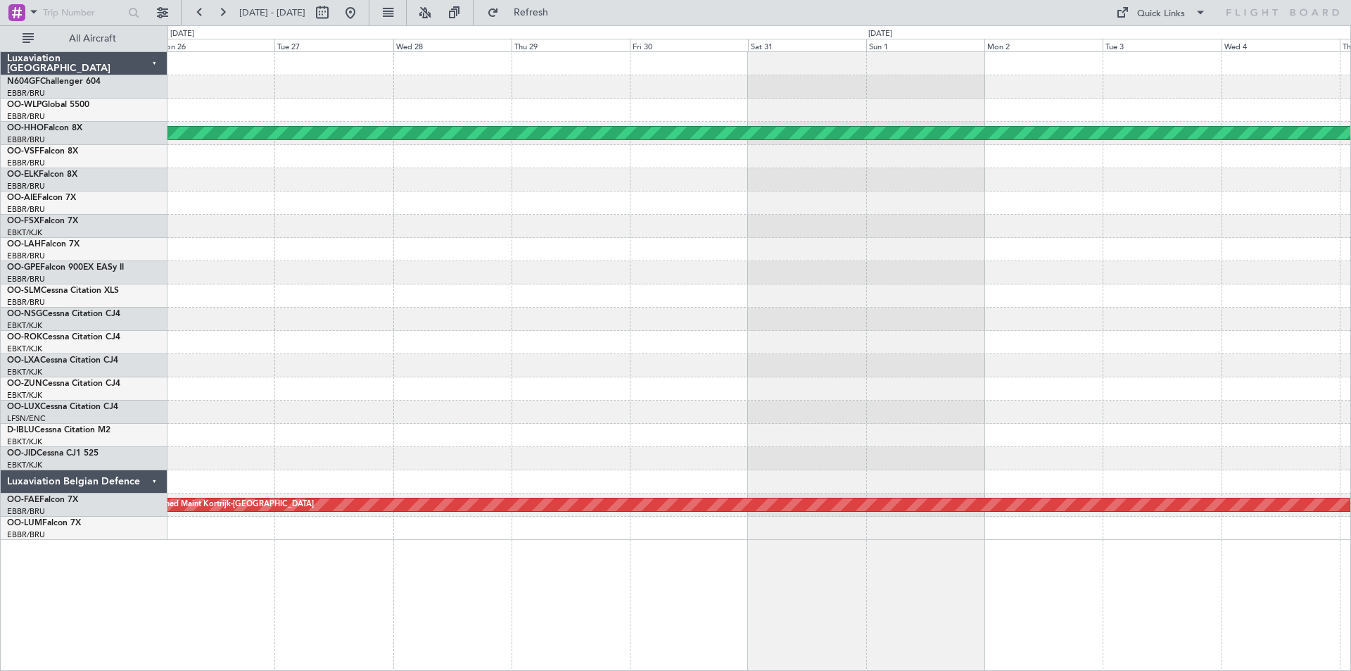
click at [1048, 422] on div "Planned Maint Geneva (Cointrin) Planned Maint [GEOGRAPHIC_DATA] ([GEOGRAPHIC_DA…" at bounding box center [759, 296] width 1183 height 488
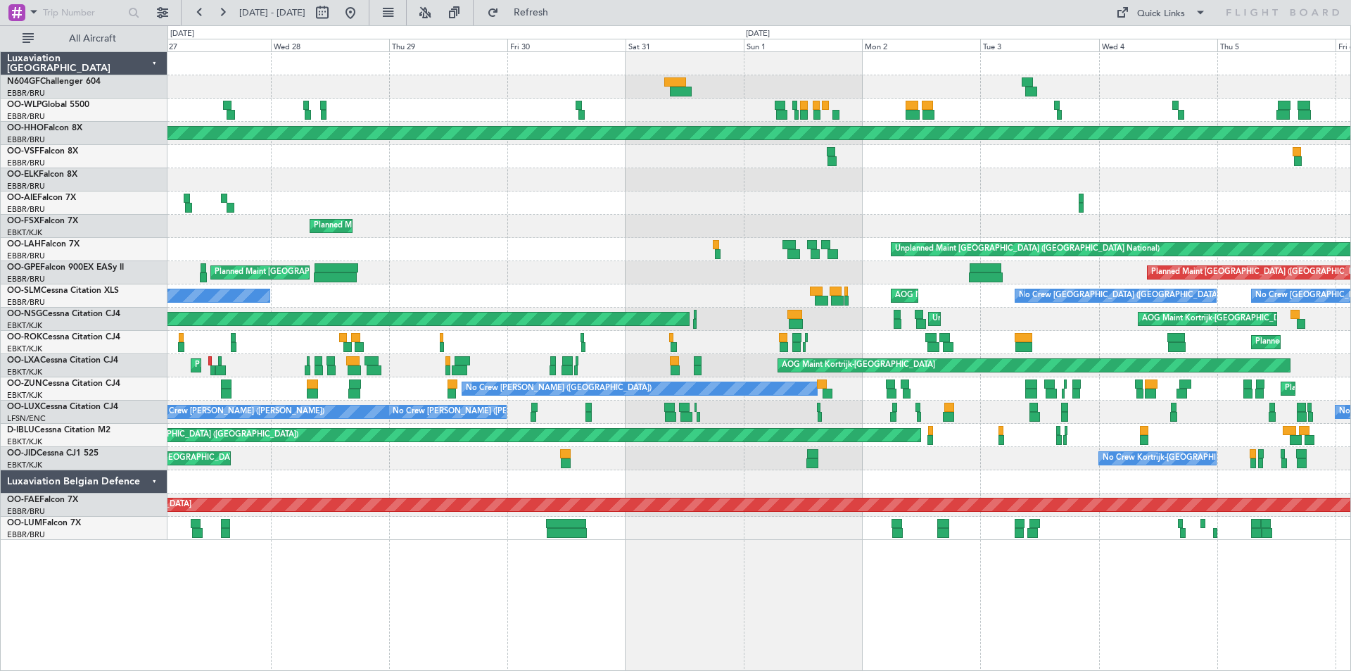
click at [379, 291] on div "Planned Maint Geneva (Cointrin) Planned Maint [GEOGRAPHIC_DATA]-[GEOGRAPHIC_DAT…" at bounding box center [759, 296] width 1183 height 488
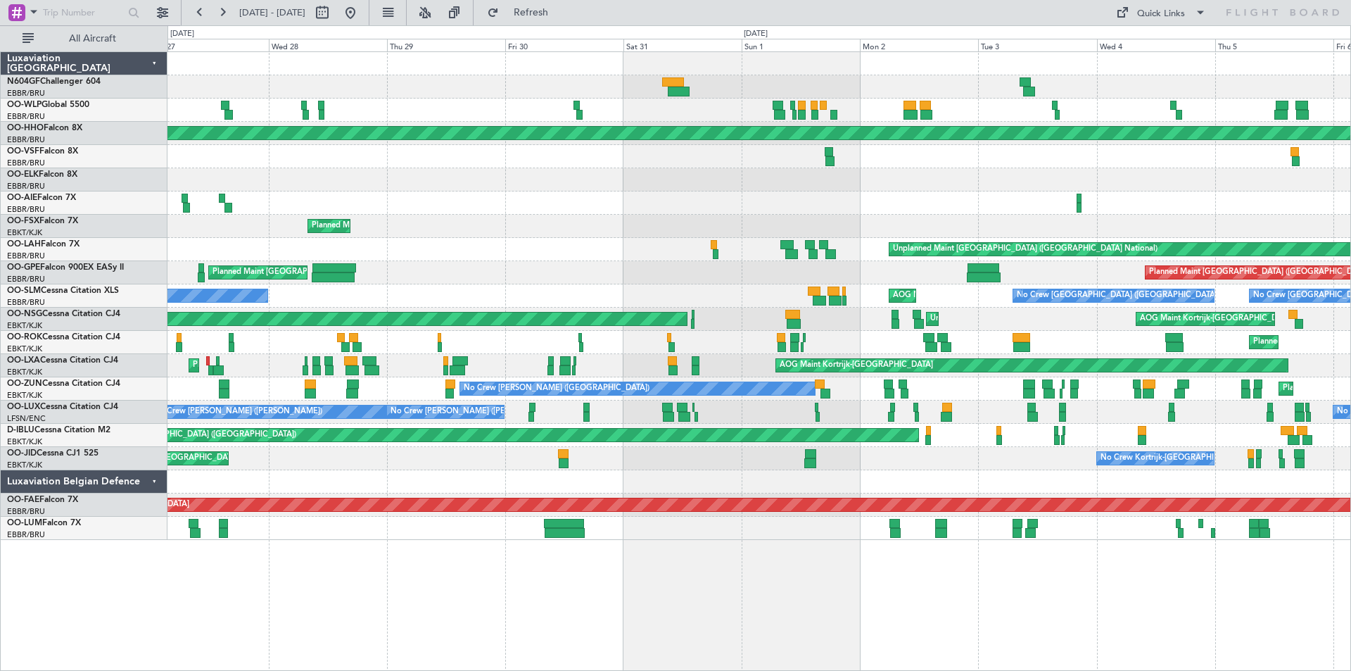
click at [362, 13] on button at bounding box center [350, 12] width 23 height 23
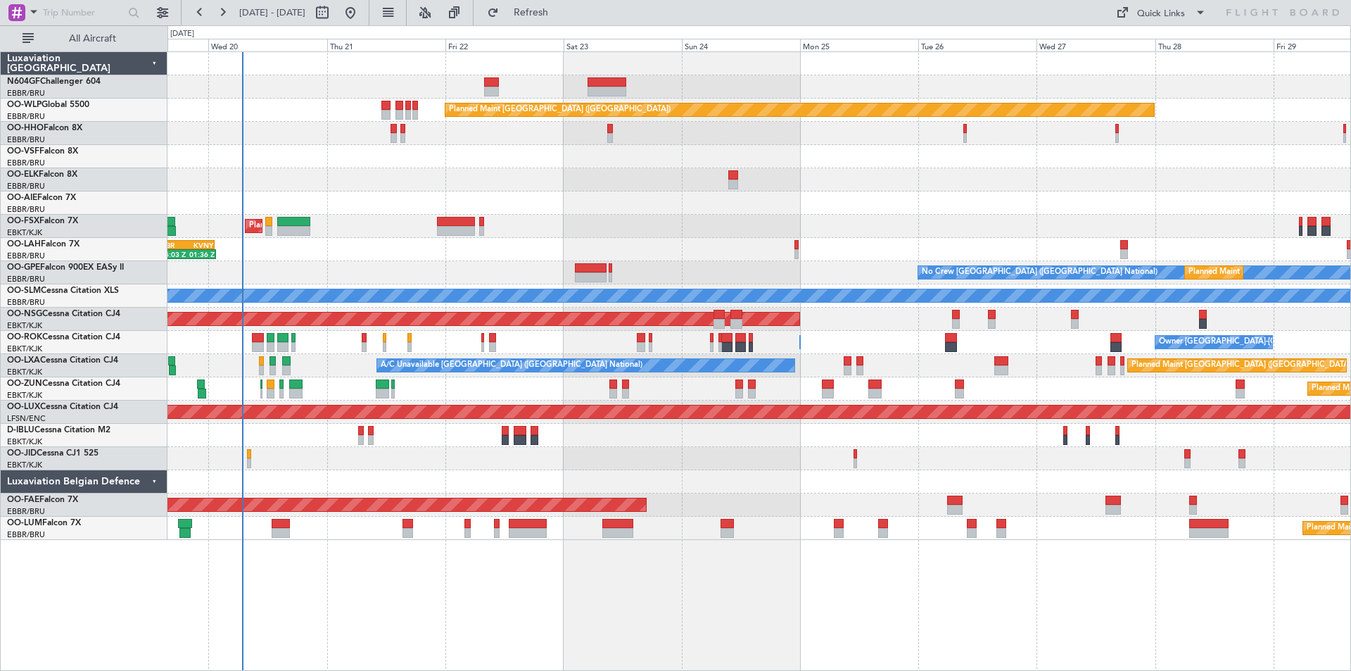
click at [559, 251] on div "Planned Maint [GEOGRAPHIC_DATA] ([GEOGRAPHIC_DATA]) AOG Maint Geneva ([GEOGRAPH…" at bounding box center [759, 296] width 1183 height 488
